Goal: Find specific page/section: Find specific page/section

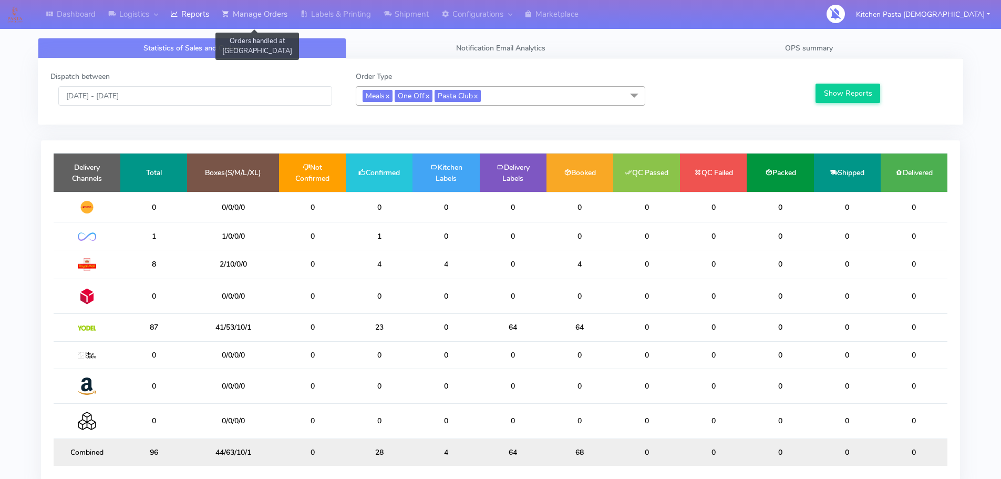
click at [269, 14] on link "Manage Orders" at bounding box center [254, 14] width 78 height 29
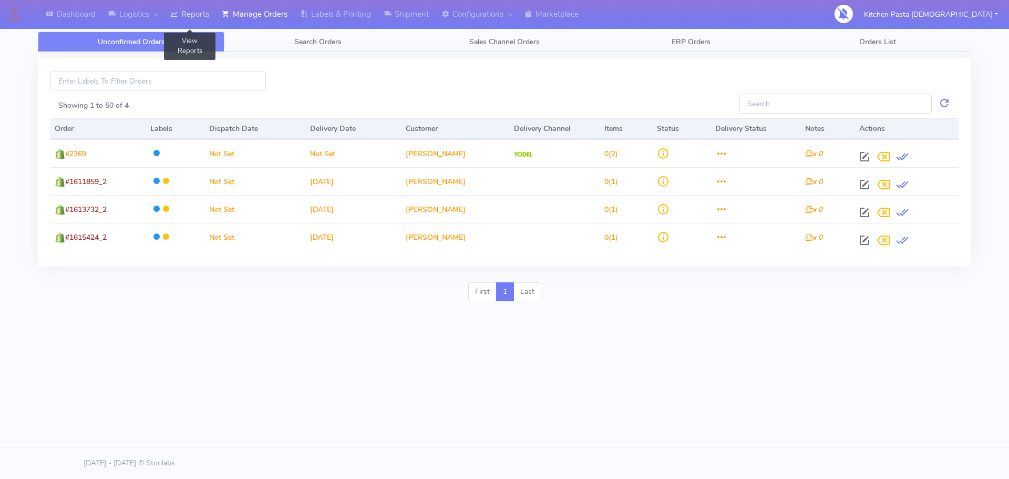
click at [212, 7] on link "Reports" at bounding box center [189, 14] width 51 height 29
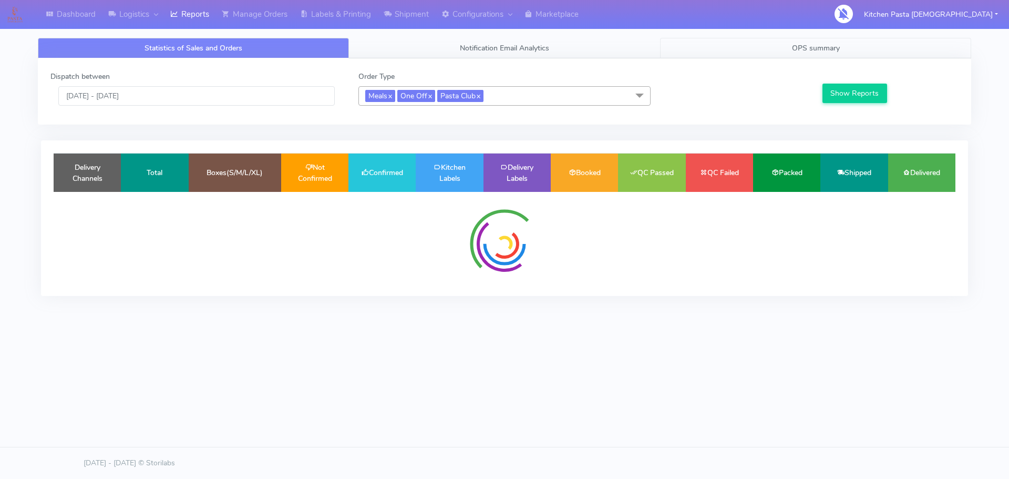
click at [756, 49] on link "OPS summary" at bounding box center [815, 48] width 311 height 20
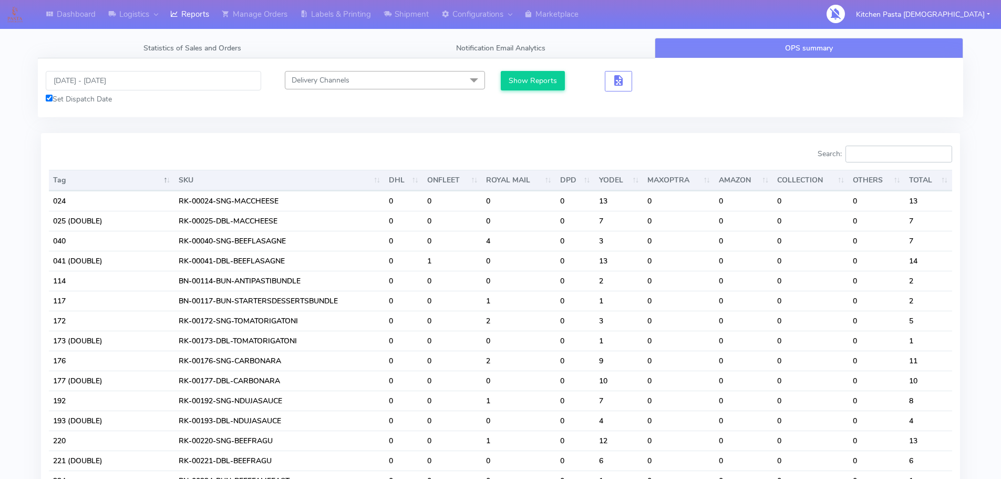
click at [882, 147] on input "Search:" at bounding box center [898, 154] width 107 height 17
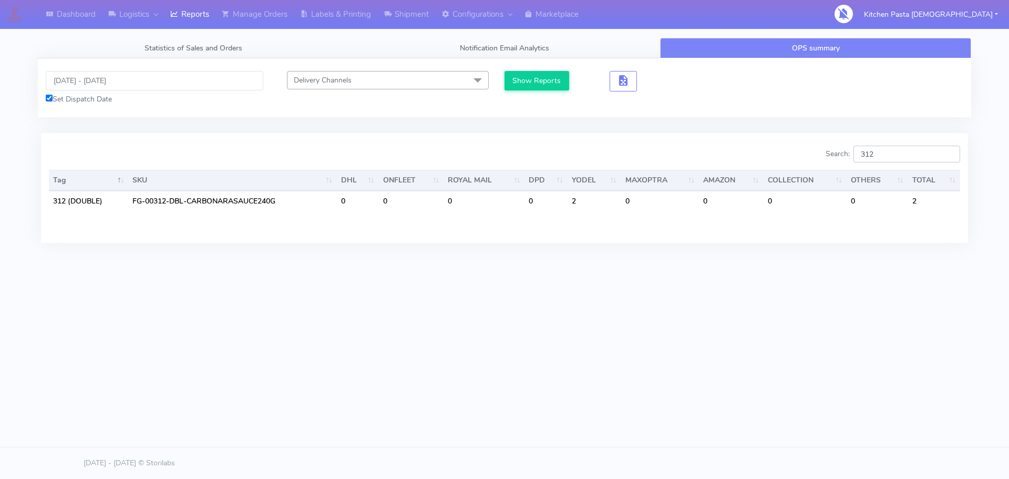
type input "312"
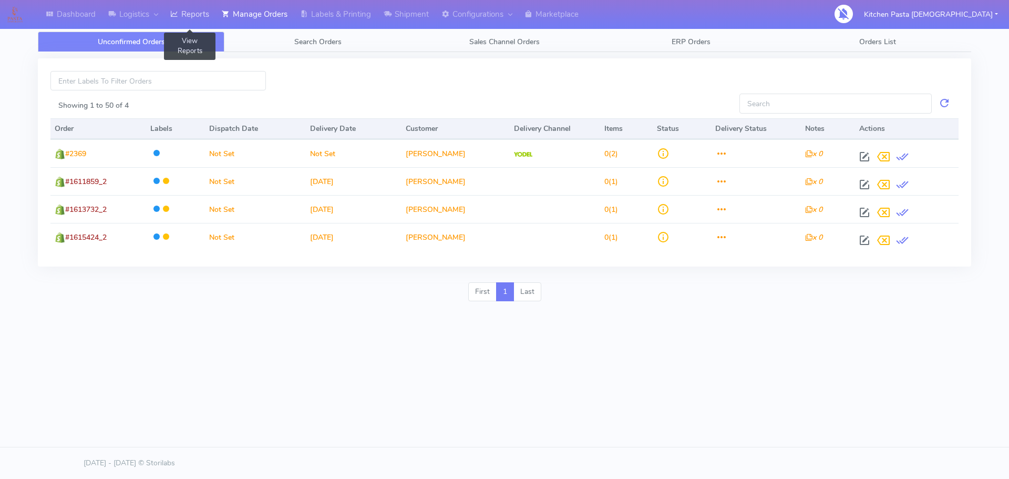
click at [206, 15] on link "Reports" at bounding box center [189, 14] width 51 height 29
